Goal: Task Accomplishment & Management: Manage account settings

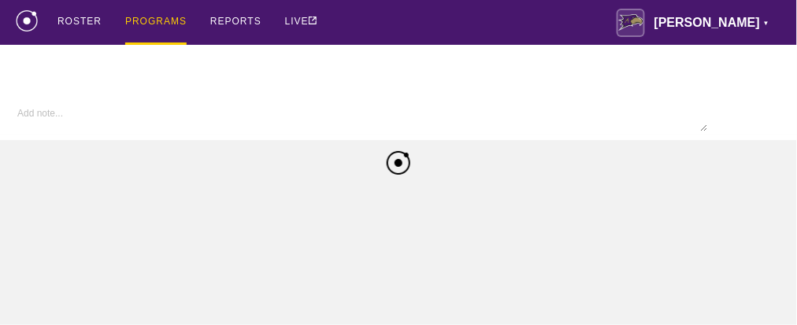
type textarea "x"
type input "W Volleyball FA25"
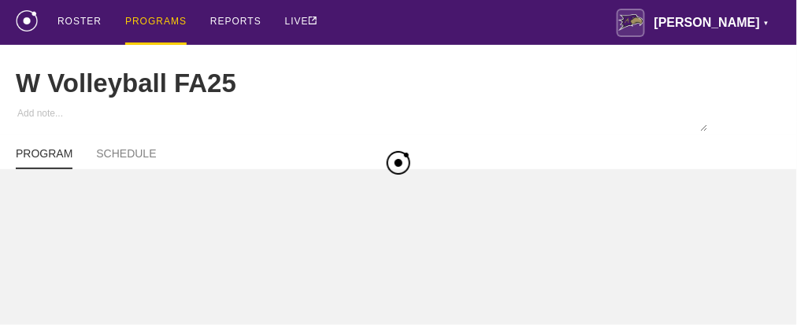
click at [532, 24] on div "ROSTER PROGRAMS REPORTS LIVE [PERSON_NAME] ▼ [PERSON_NAME][EMAIL_ADDRESS][PERSO…" at bounding box center [398, 22] width 765 height 45
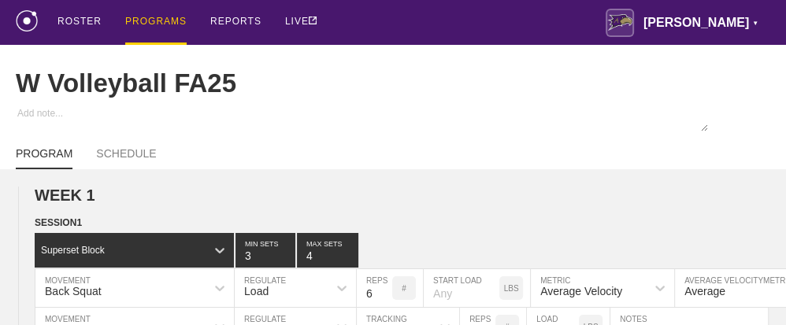
click at [142, 17] on div "PROGRAMS" at bounding box center [155, 22] width 61 height 45
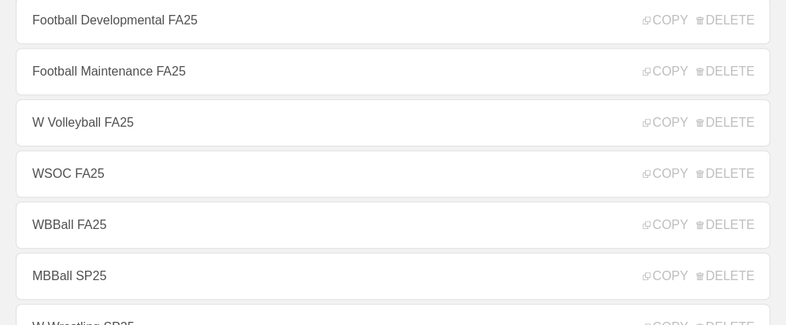
scroll to position [630, 0]
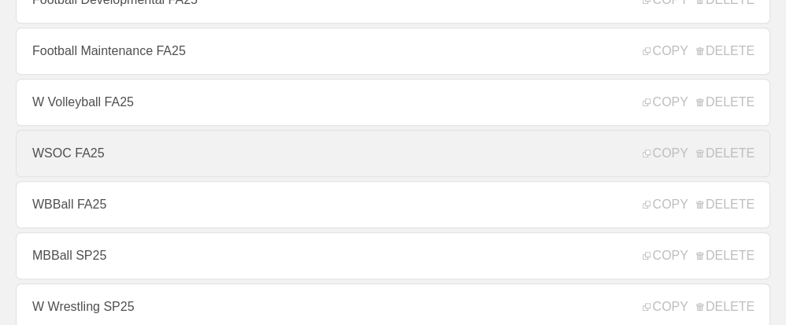
click at [87, 158] on link "WSOC FA25" at bounding box center [393, 153] width 754 height 47
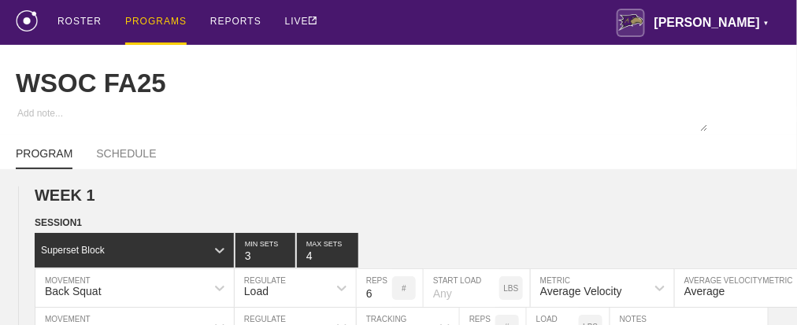
type textarea "x"
type input "WSOC FA25"
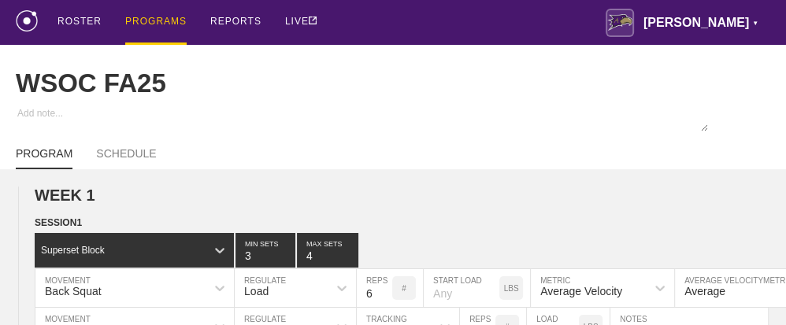
click at [436, 14] on div "ROSTER PROGRAMS REPORTS LIVE [PERSON_NAME] ▼ [PERSON_NAME][EMAIL_ADDRESS][PERSO…" at bounding box center [393, 22] width 754 height 45
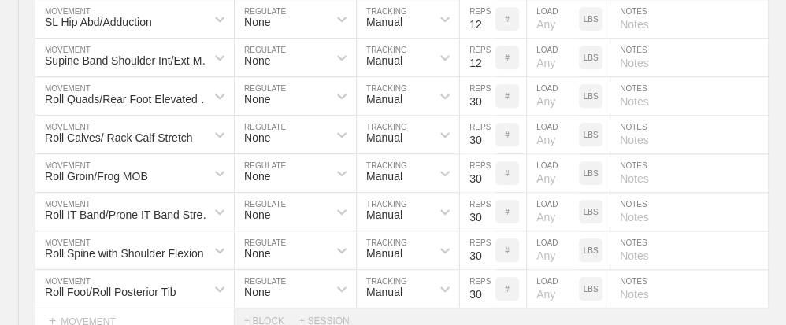
scroll to position [8049, 0]
